Goal: Find specific page/section: Find specific page/section

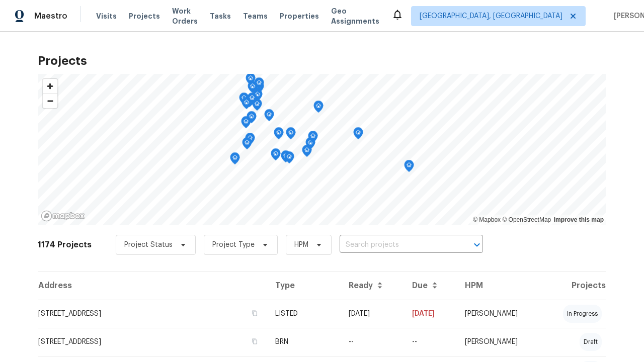
click at [150, 245] on span "Project Status" at bounding box center [148, 245] width 48 height 10
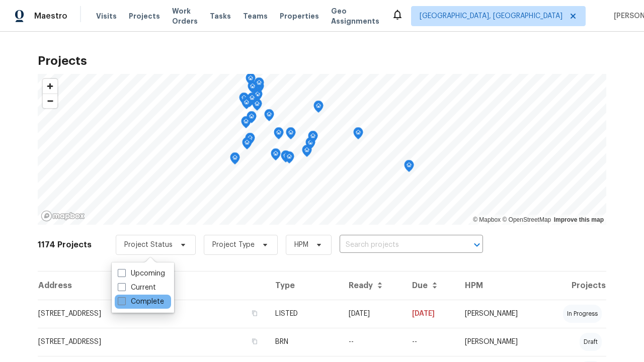
click at [140, 302] on label "Complete" at bounding box center [141, 302] width 46 height 10
click at [124, 302] on input "Complete" at bounding box center [121, 300] width 7 height 7
checkbox input "true"
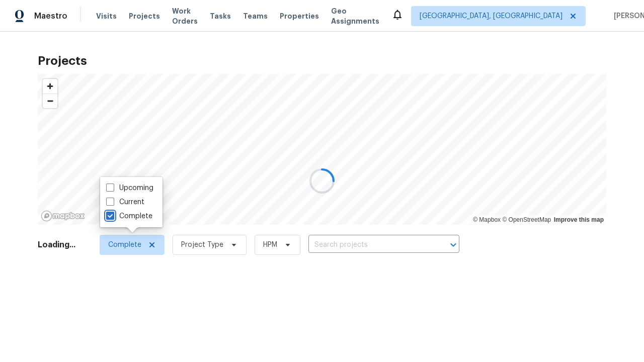
click at [5, 5] on div at bounding box center [322, 181] width 644 height 362
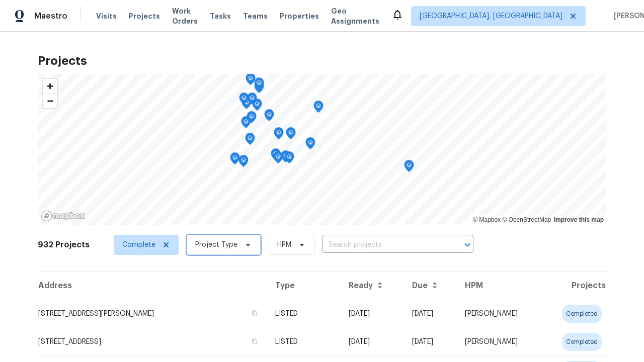
click at [219, 245] on span "Project Type" at bounding box center [216, 245] width 42 height 10
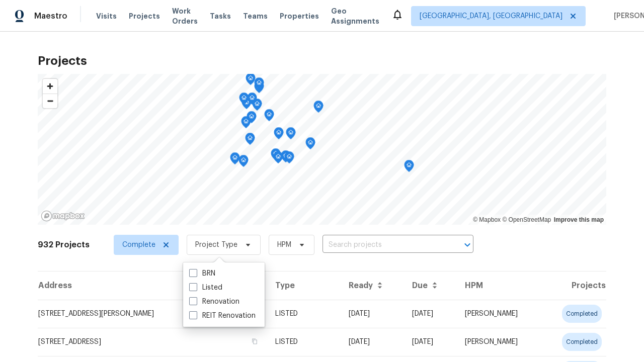
click at [214, 302] on label "Renovation" at bounding box center [214, 302] width 50 height 10
click at [196, 302] on input "Renovation" at bounding box center [192, 300] width 7 height 7
checkbox input "true"
